Goal: Book appointment/travel/reservation

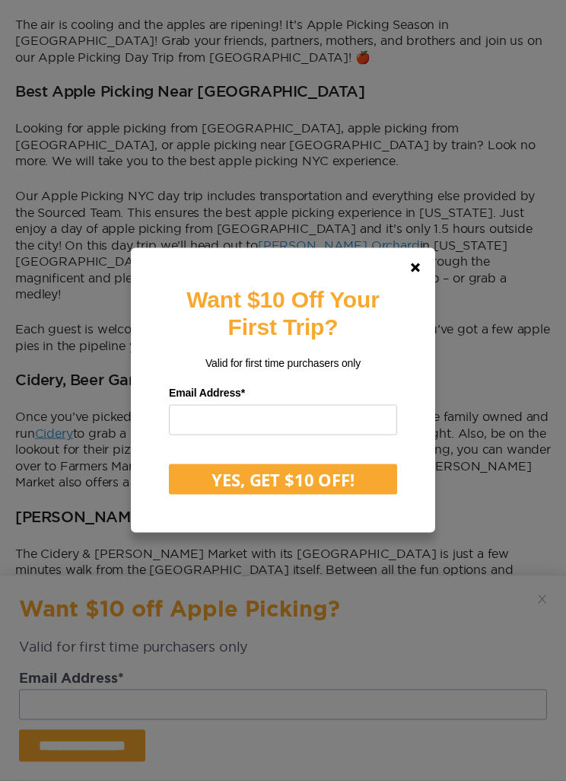
scroll to position [462, 0]
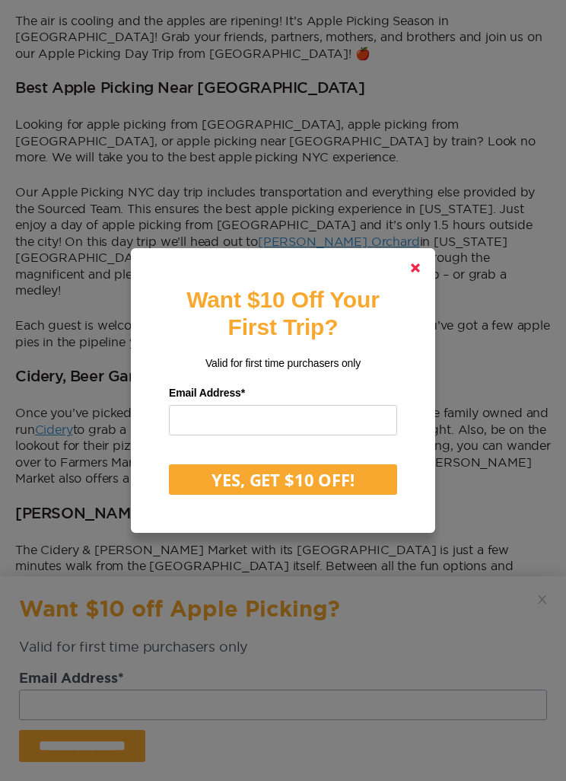
click at [415, 272] on polygon at bounding box center [415, 267] width 9 height 9
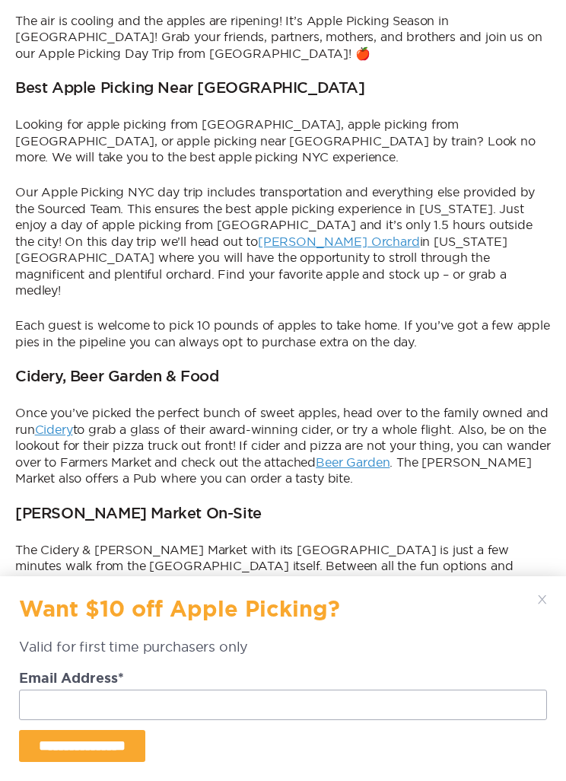
click at [540, 604] on icon at bounding box center [542, 599] width 9 height 9
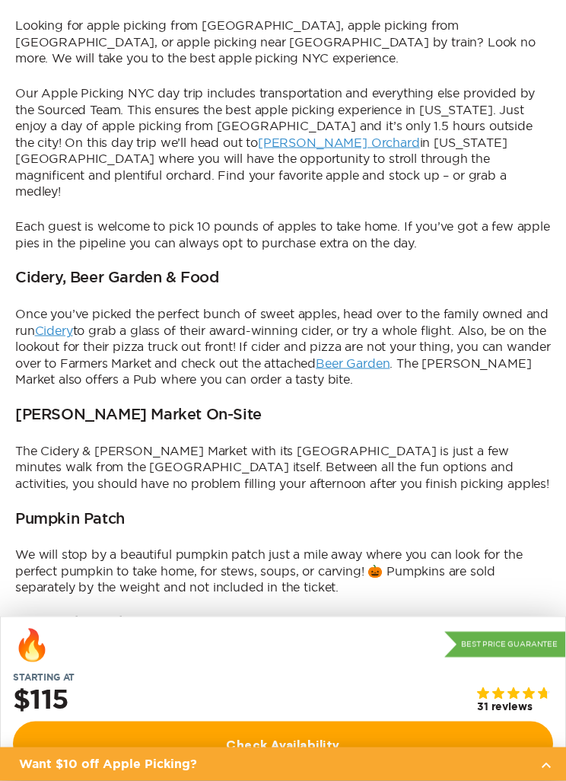
scroll to position [562, 0]
click at [343, 766] on link "Check Availability" at bounding box center [283, 743] width 540 height 45
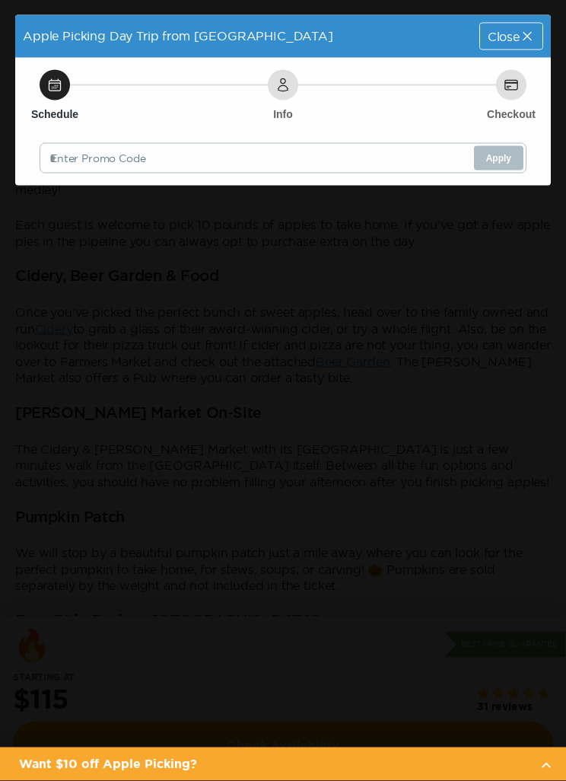
scroll to position [0, 0]
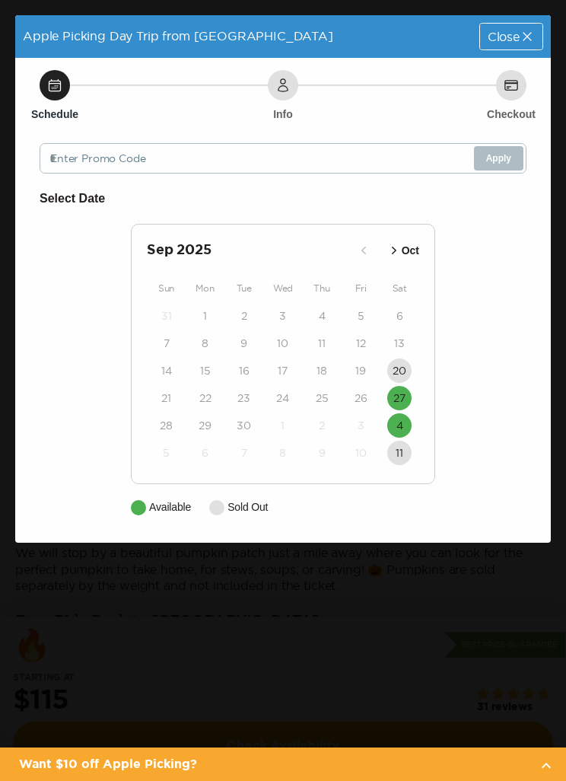
click at [402, 392] on time "27" at bounding box center [399, 397] width 12 height 15
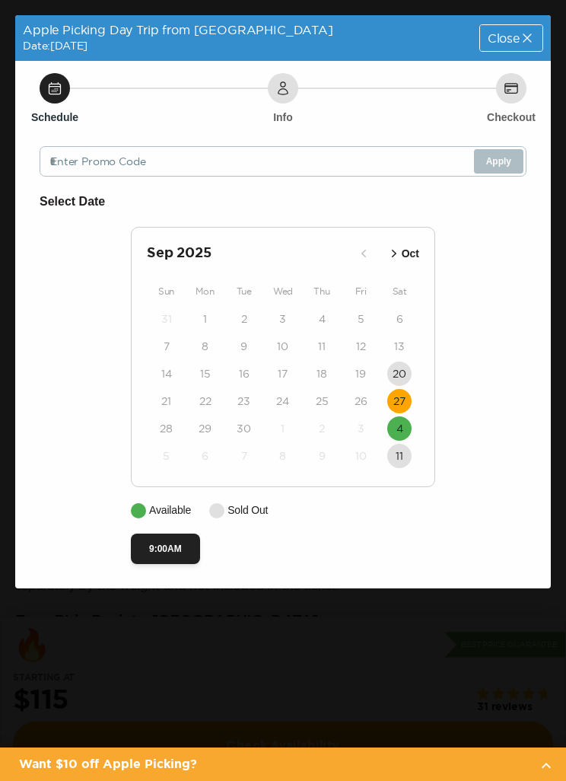
click at [401, 425] on time "4" at bounding box center [399, 428] width 7 height 15
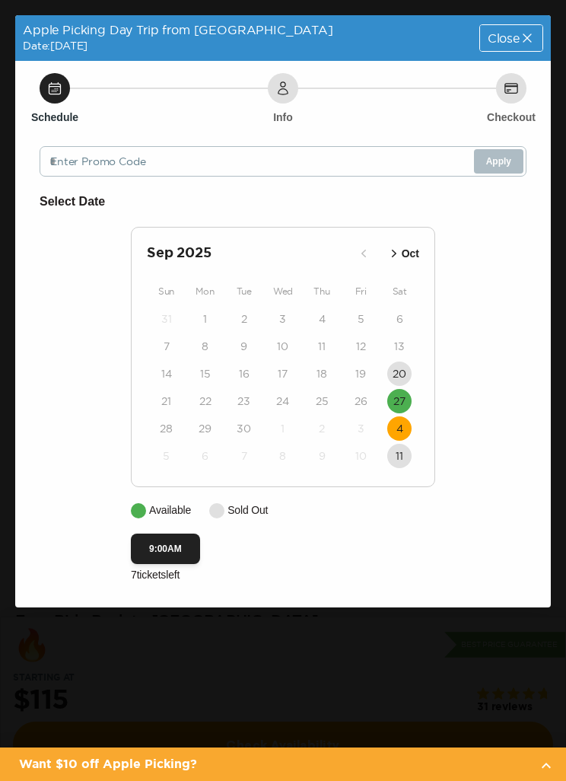
click at [397, 426] on time "4" at bounding box center [399, 428] width 7 height 15
click at [403, 429] on time "4" at bounding box center [399, 428] width 7 height 15
click at [398, 432] on time "4" at bounding box center [399, 428] width 7 height 15
click at [397, 396] on time "27" at bounding box center [399, 400] width 12 height 15
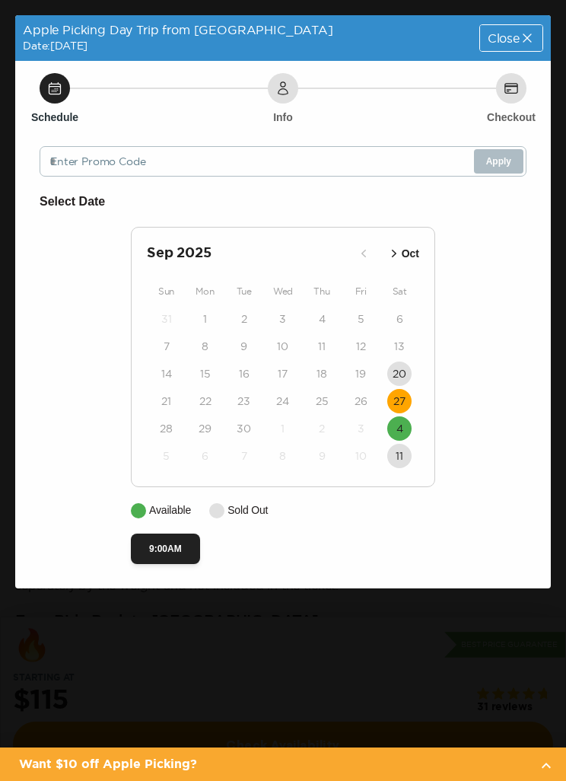
click at [403, 431] on time "4" at bounding box center [399, 428] width 7 height 15
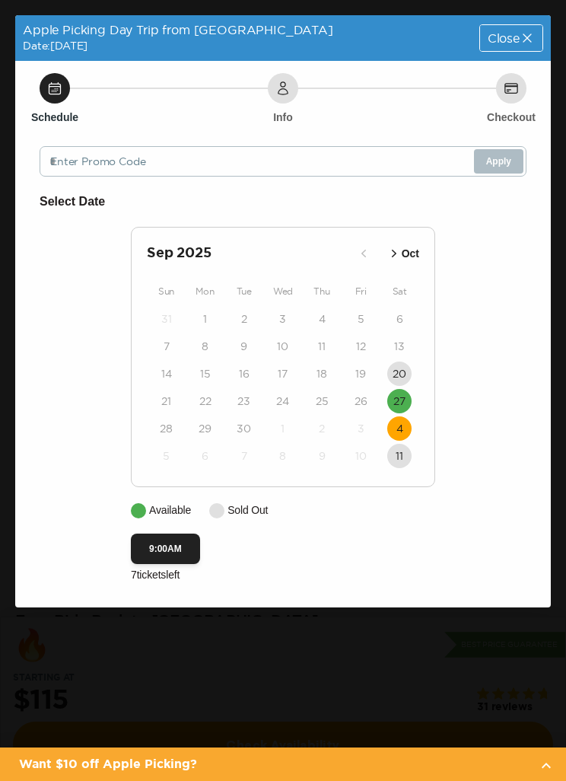
click at [518, 33] on span "Close" at bounding box center [504, 38] width 32 height 12
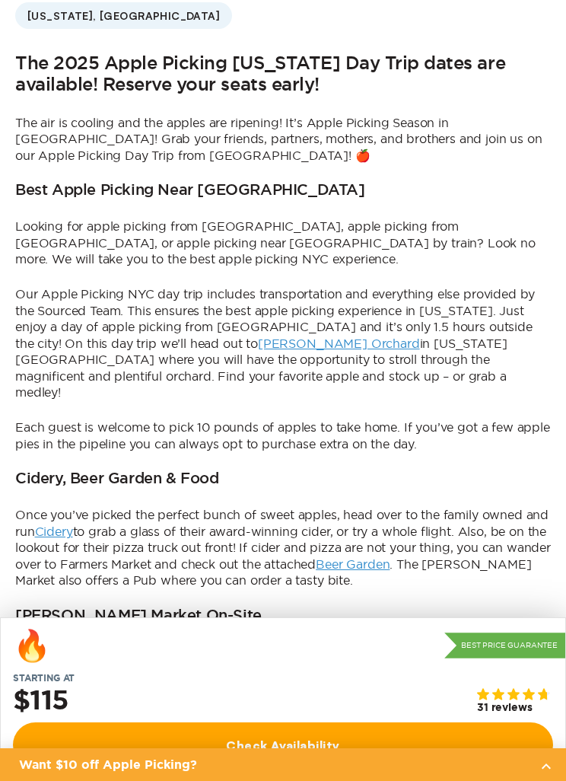
scroll to position [360, 0]
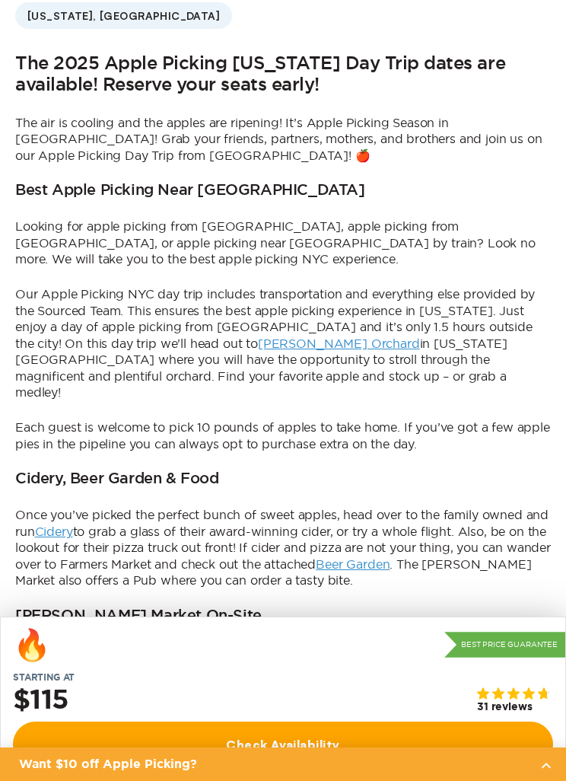
click at [258, 339] on link "[PERSON_NAME] Orchard" at bounding box center [339, 343] width 162 height 14
